Goal: Information Seeking & Learning: Learn about a topic

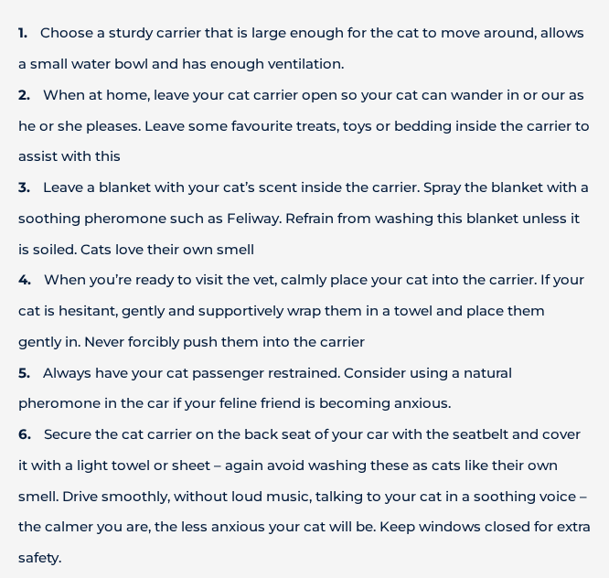
scroll to position [747, 0]
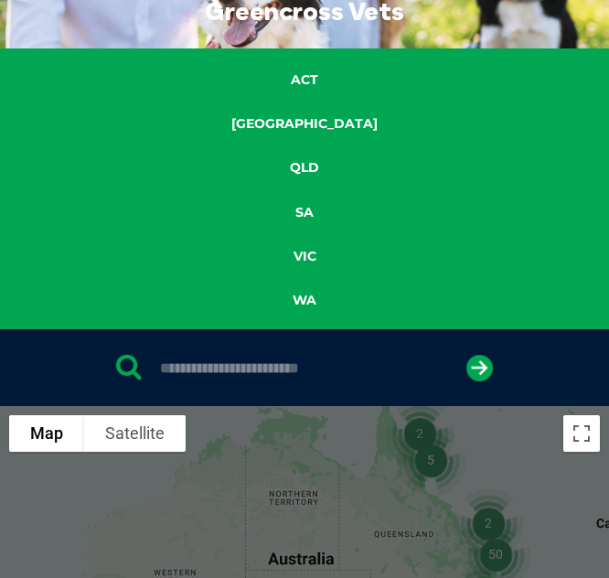
scroll to position [112, 0]
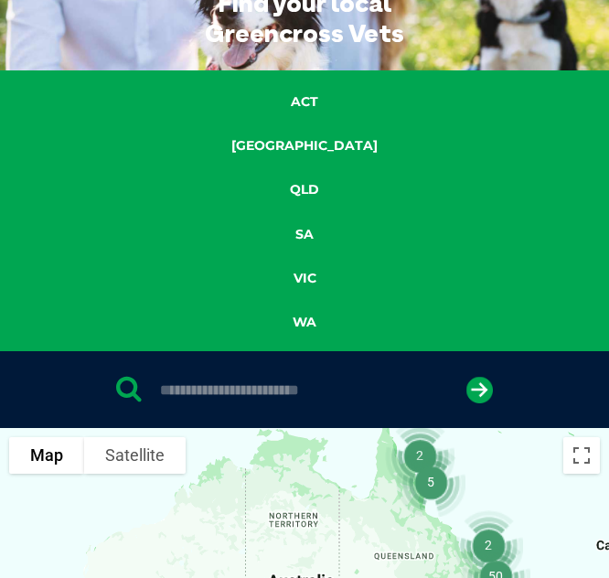
click at [297, 189] on link "QLD" at bounding box center [304, 189] width 93 height 21
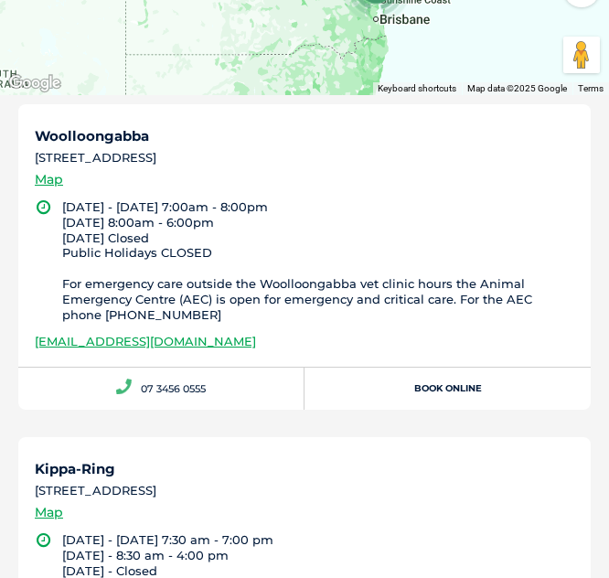
scroll to position [556, 0]
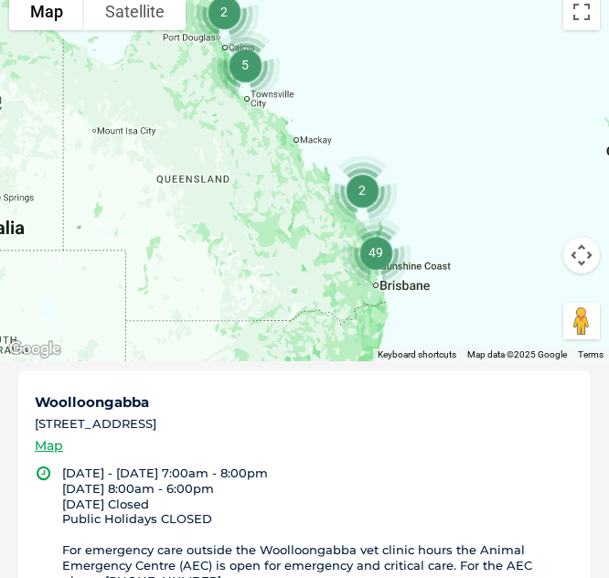
click at [385, 277] on img "49" at bounding box center [376, 252] width 84 height 84
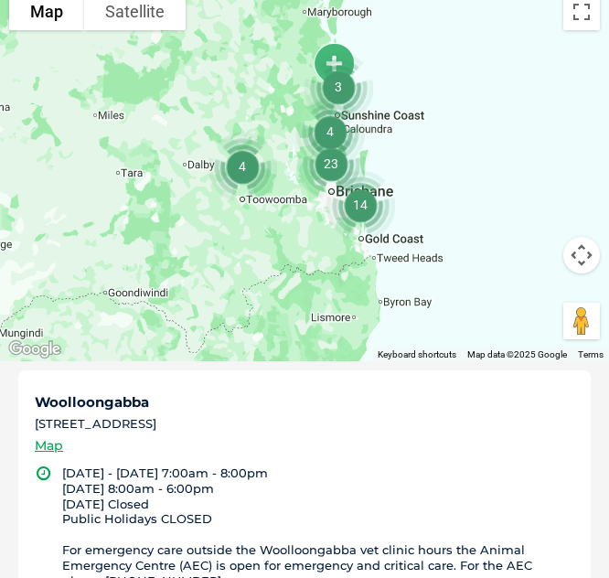
click at [383, 185] on img "14" at bounding box center [360, 205] width 84 height 84
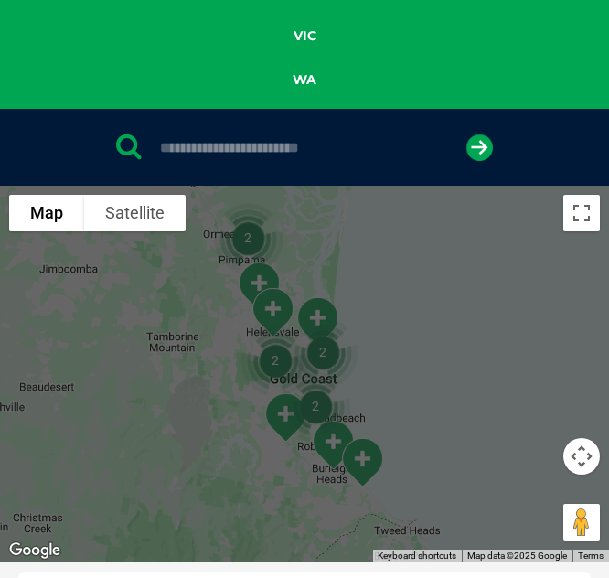
scroll to position [353, 0]
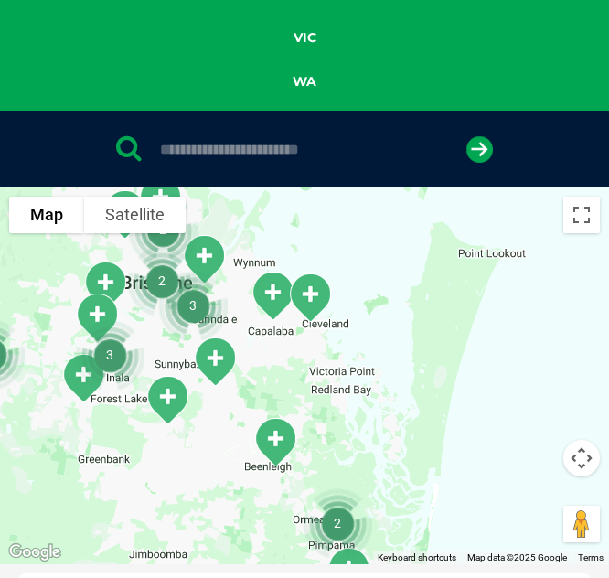
drag, startPoint x: 397, startPoint y: 302, endPoint x: 488, endPoint y: 580, distance: 292.7
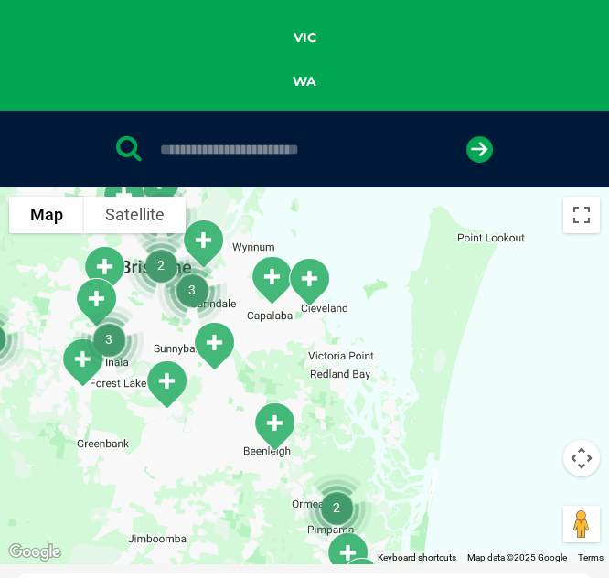
click at [411, 348] on div "To navigate, press the arrow keys." at bounding box center [304, 375] width 609 height 377
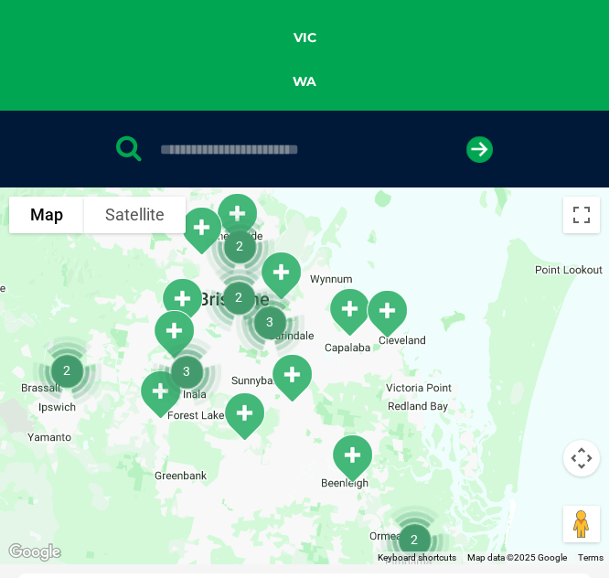
drag, startPoint x: 321, startPoint y: 369, endPoint x: 409, endPoint y: 401, distance: 93.8
click at [409, 401] on div "To navigate, press the arrow keys." at bounding box center [304, 375] width 609 height 377
click at [276, 318] on img "3" at bounding box center [270, 322] width 84 height 84
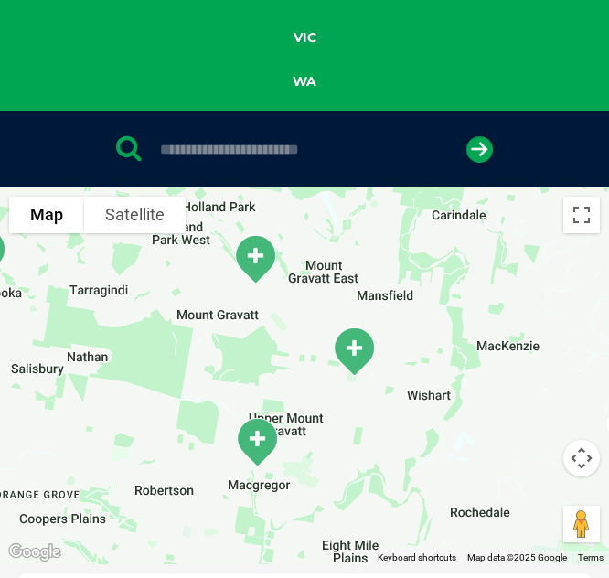
click at [257, 252] on img "Mount Gravatt" at bounding box center [255, 259] width 60 height 65
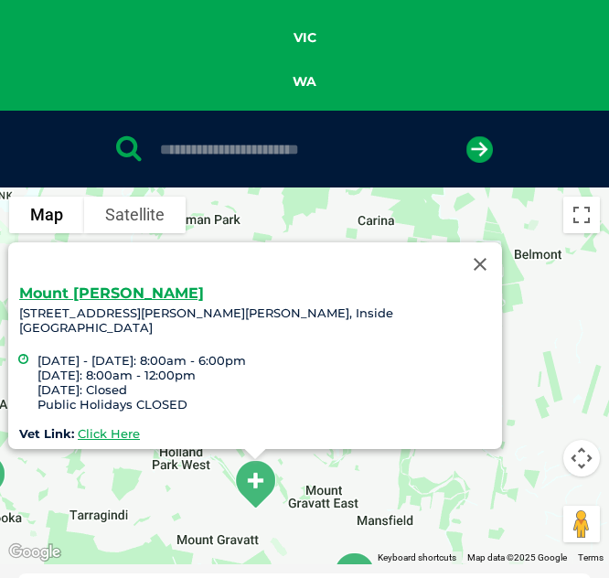
click at [140, 426] on link "Click Here" at bounding box center [109, 433] width 62 height 15
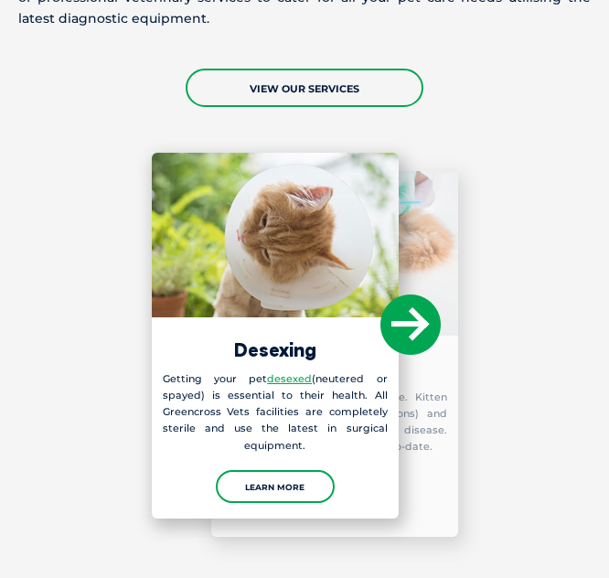
scroll to position [2115, 0]
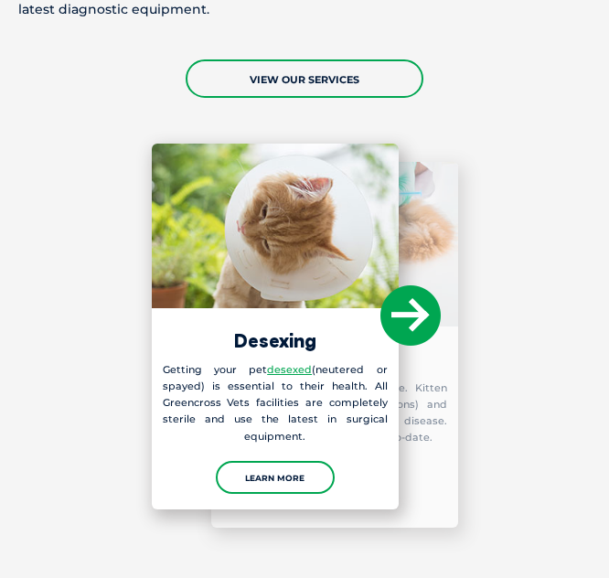
click at [412, 310] on icon at bounding box center [410, 315] width 60 height 60
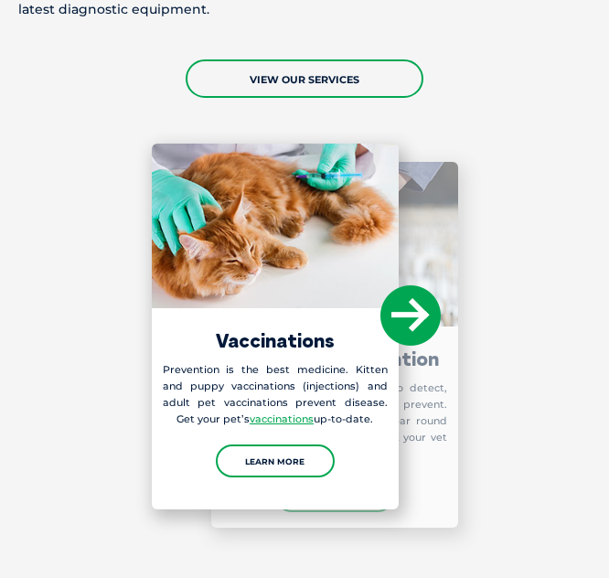
click at [412, 310] on icon at bounding box center [410, 315] width 60 height 60
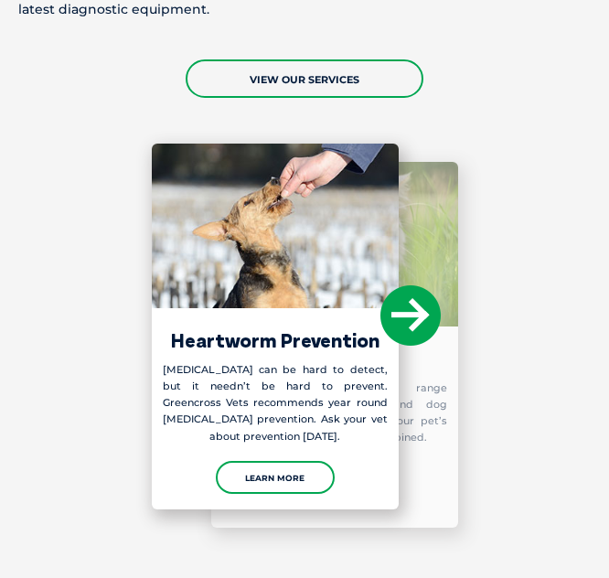
click at [412, 310] on icon at bounding box center [410, 315] width 60 height 60
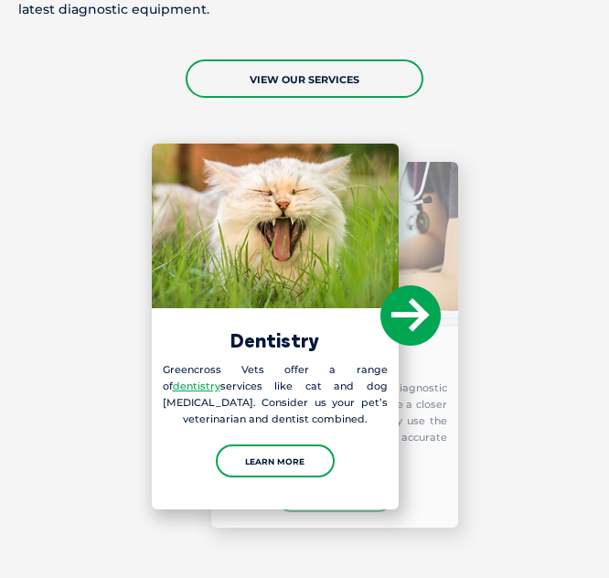
click at [412, 310] on icon at bounding box center [410, 315] width 60 height 60
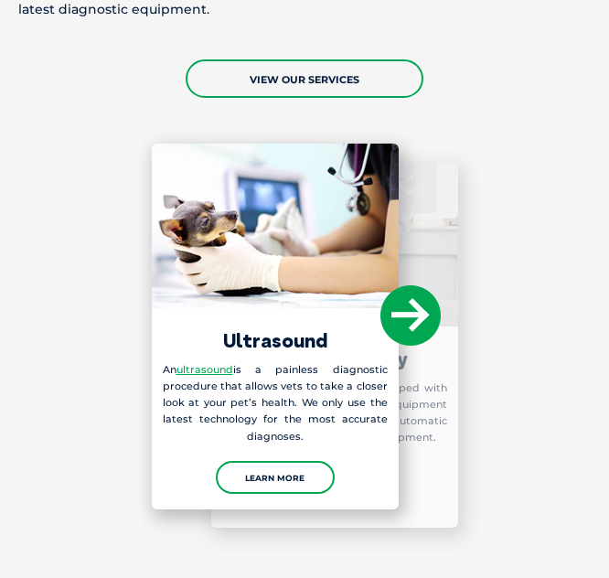
click at [412, 310] on icon at bounding box center [410, 315] width 60 height 60
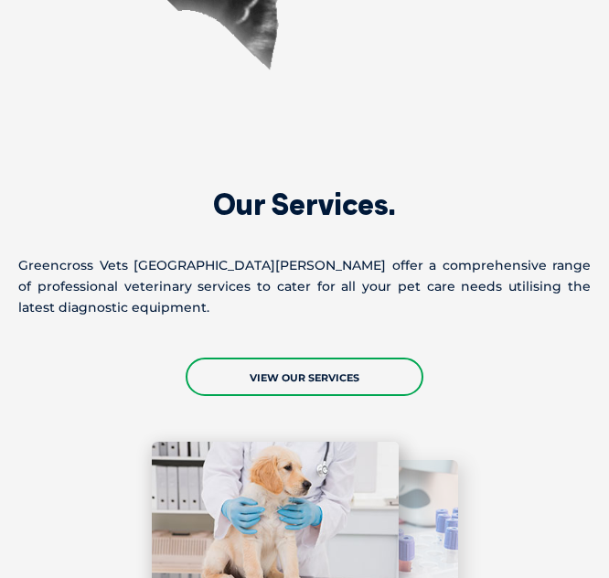
scroll to position [1818, 0]
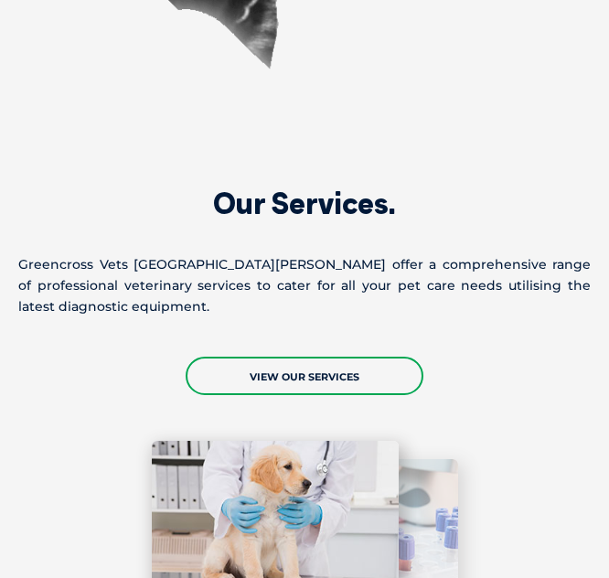
click at [340, 362] on link "View Our Services" at bounding box center [305, 376] width 238 height 38
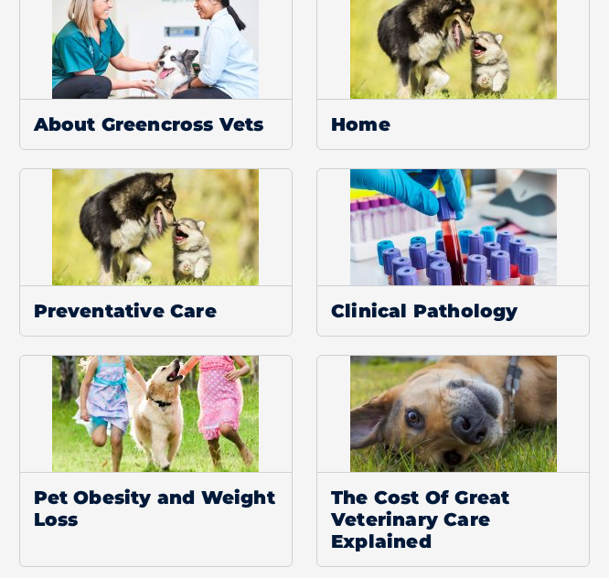
scroll to position [1612, 0]
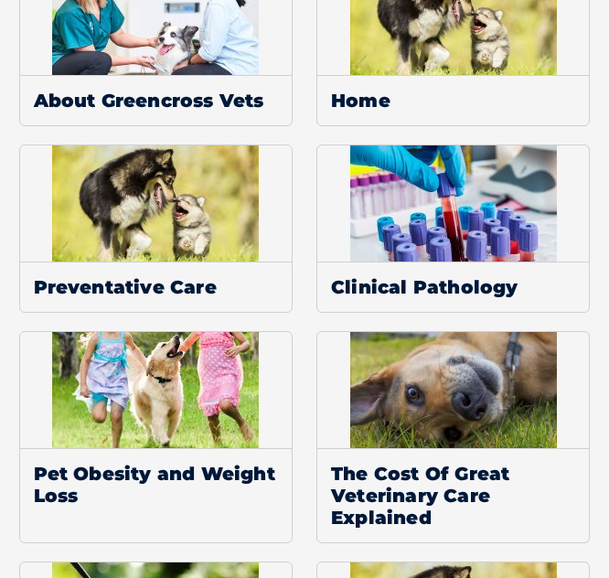
click at [137, 216] on img at bounding box center [155, 203] width 207 height 116
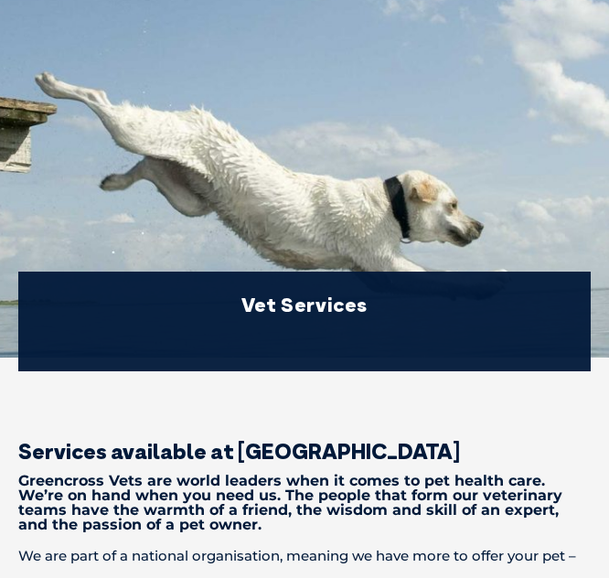
scroll to position [0, 0]
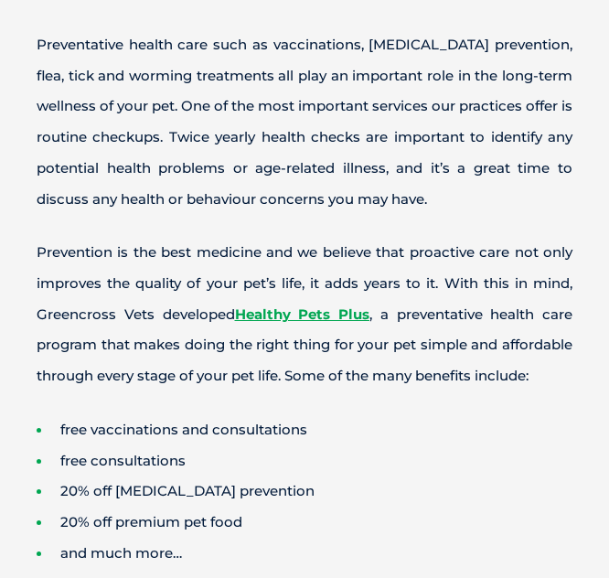
scroll to position [976, 0]
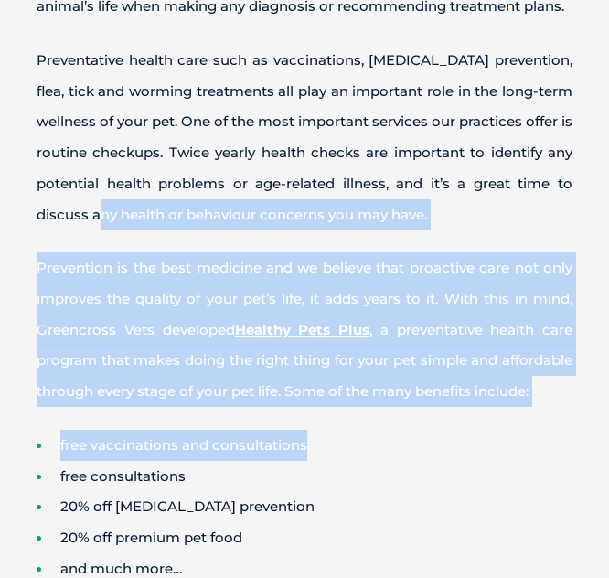
drag, startPoint x: 0, startPoint y: 0, endPoint x: 379, endPoint y: 443, distance: 582.5
click at [379, 443] on div "Preventative Care Along with regular veterinary exams, there are vital steps in…" at bounding box center [304, 137] width 573 height 1001
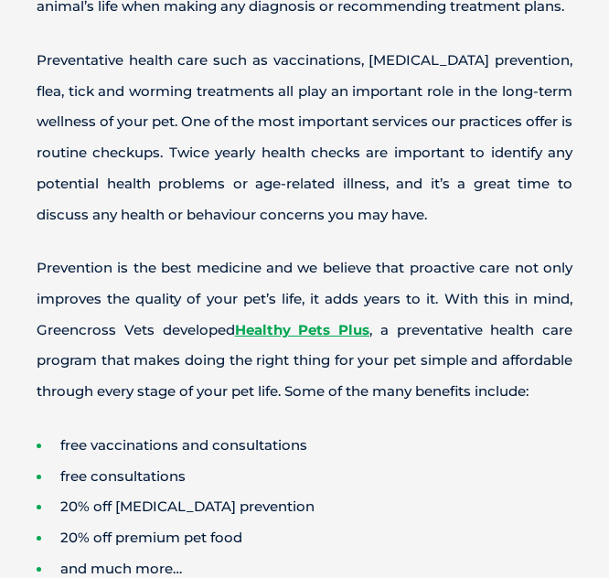
click at [572, 470] on li "free consultations" at bounding box center [305, 476] width 536 height 31
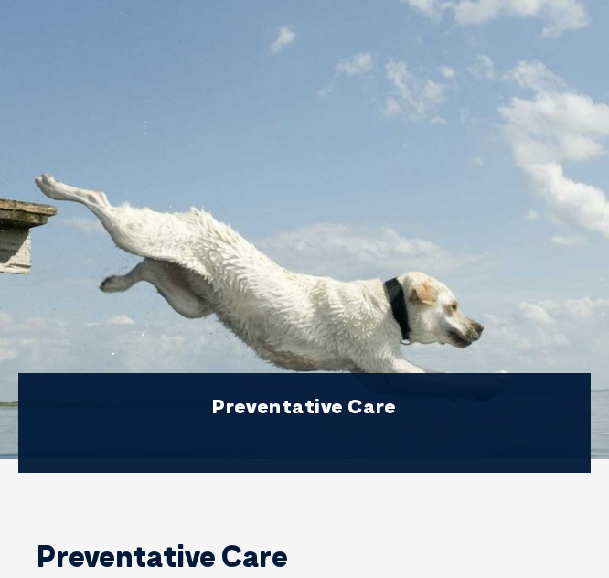
scroll to position [0, 0]
